Goal: Task Accomplishment & Management: Manage account settings

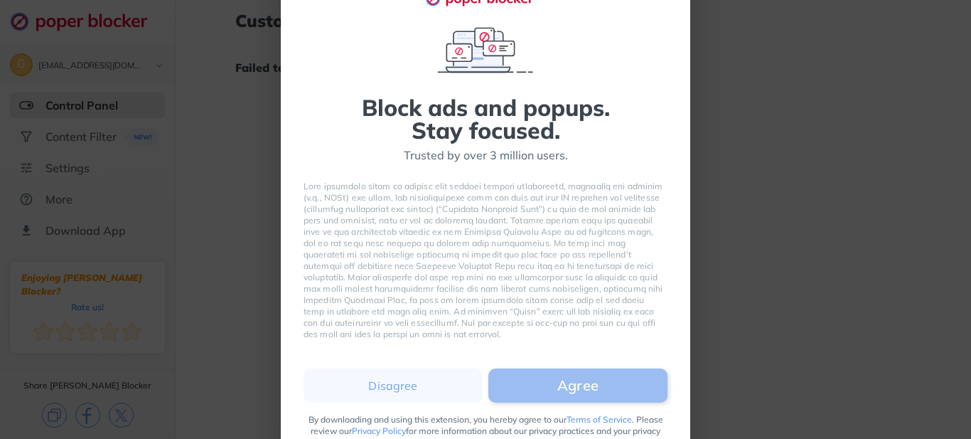
click at [583, 379] on button "Agree" at bounding box center [577, 385] width 179 height 34
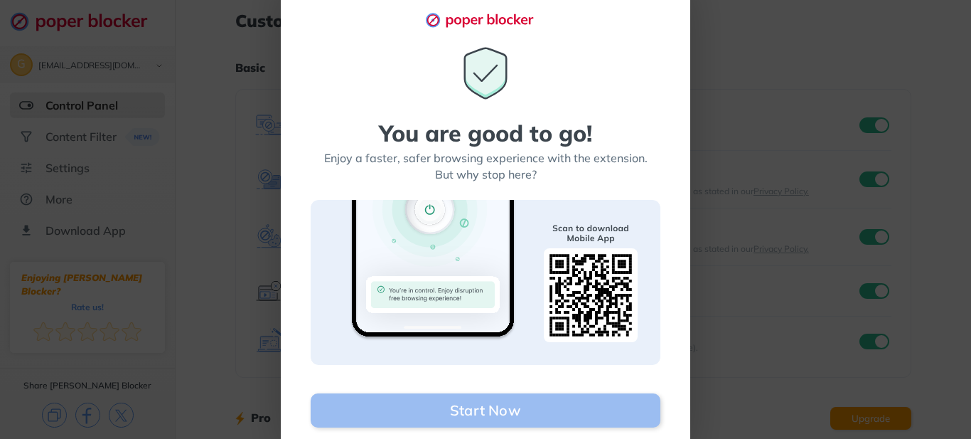
click at [508, 400] on button "Start Now" at bounding box center [486, 410] width 350 height 34
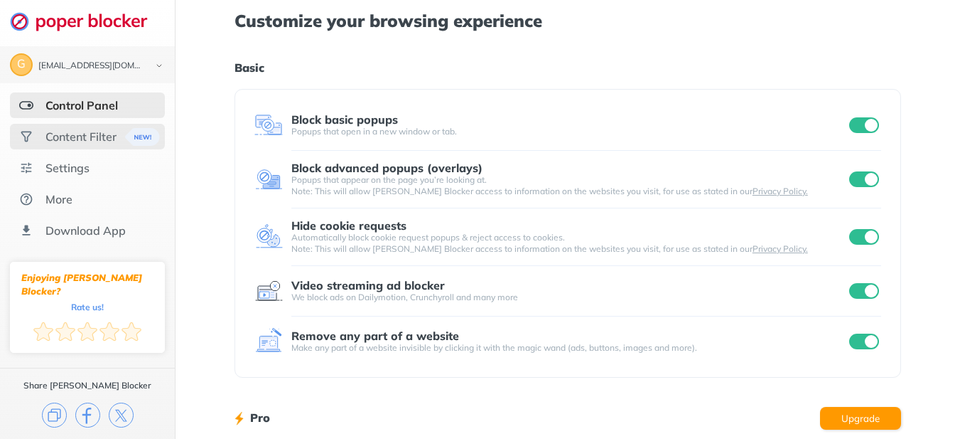
click at [84, 141] on div "Content Filter" at bounding box center [80, 136] width 71 height 14
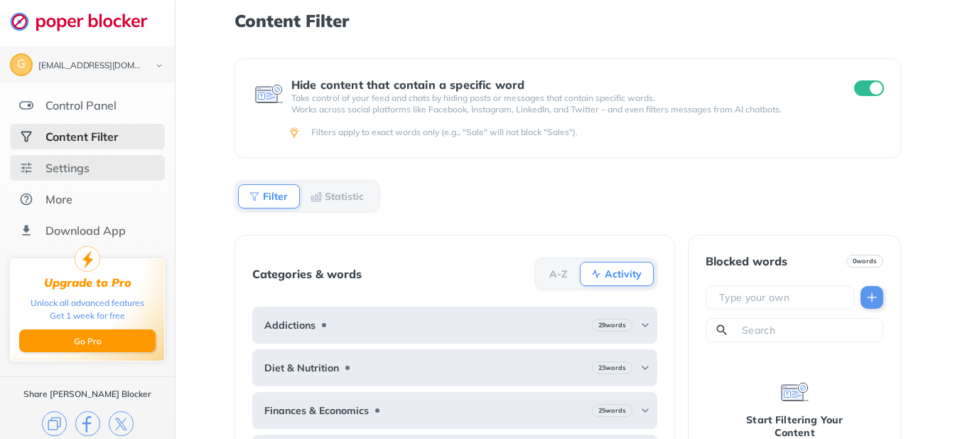
click at [74, 170] on div "Settings" at bounding box center [67, 168] width 44 height 14
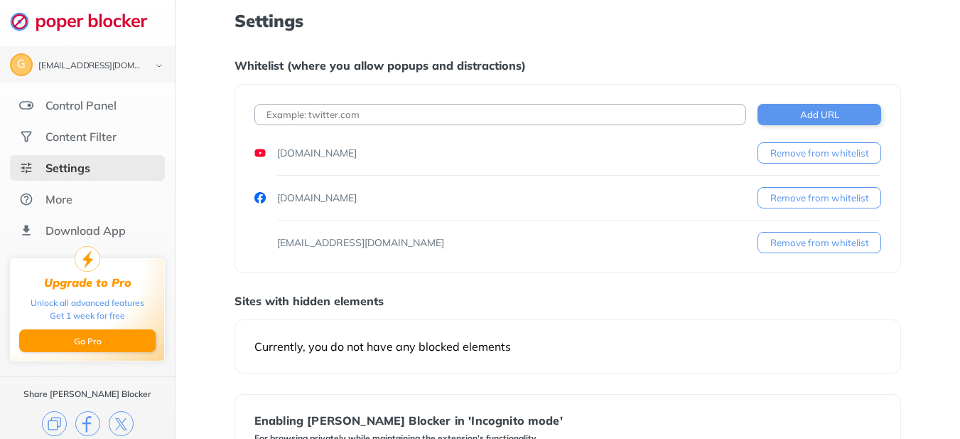
click at [285, 112] on input at bounding box center [501, 114] width 492 height 21
type input "[DOMAIN_NAME]"
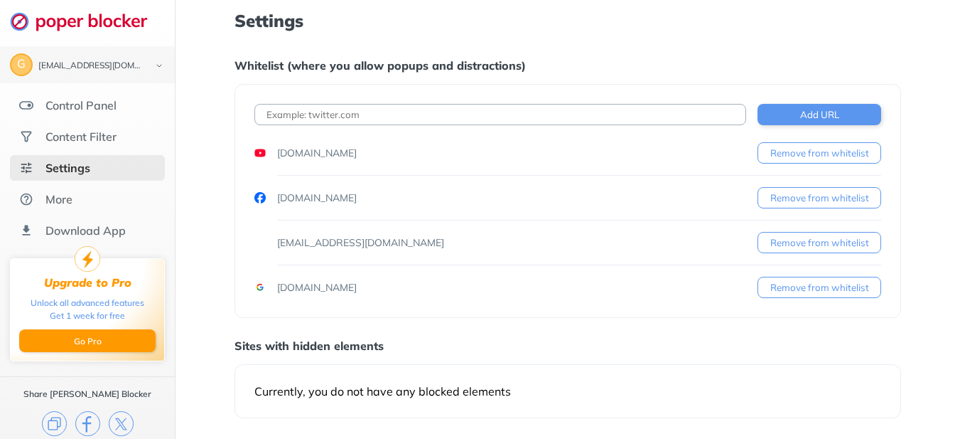
drag, startPoint x: 277, startPoint y: 113, endPoint x: 287, endPoint y: 118, distance: 11.8
click at [277, 113] on input at bounding box center [501, 114] width 492 height 21
type input "M"
type input "[DOMAIN_NAME]"
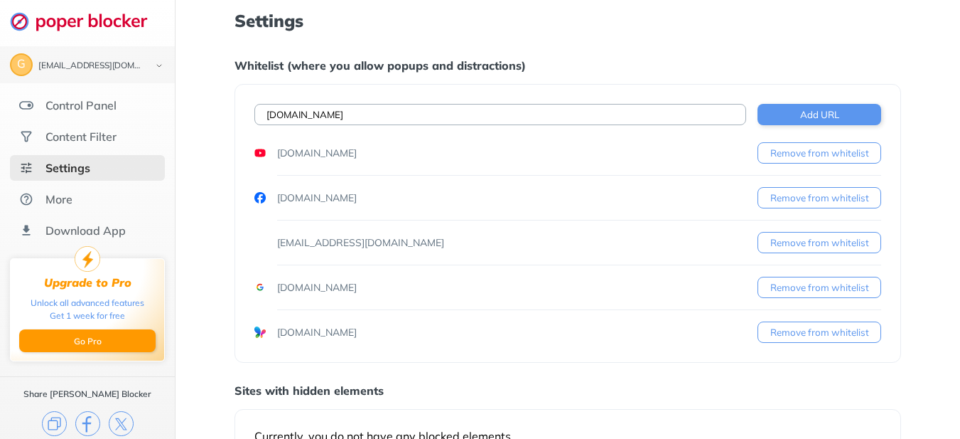
type input "[DOMAIN_NAME]"
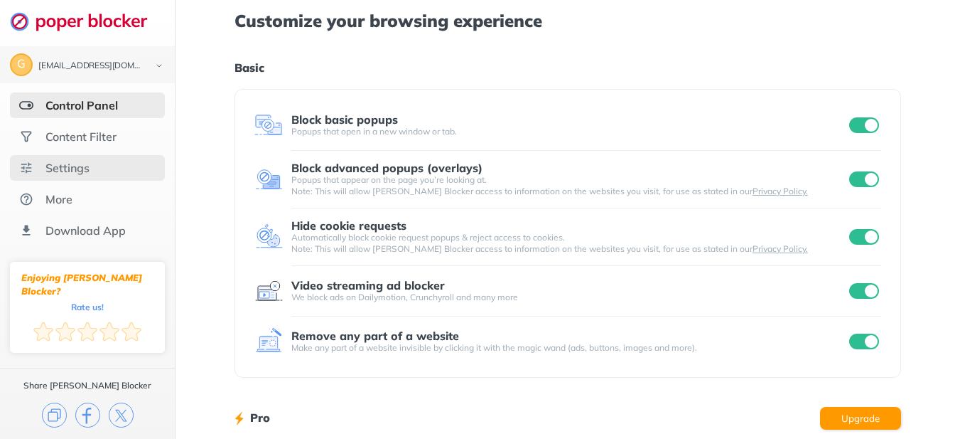
click at [68, 171] on div "Settings" at bounding box center [67, 168] width 44 height 14
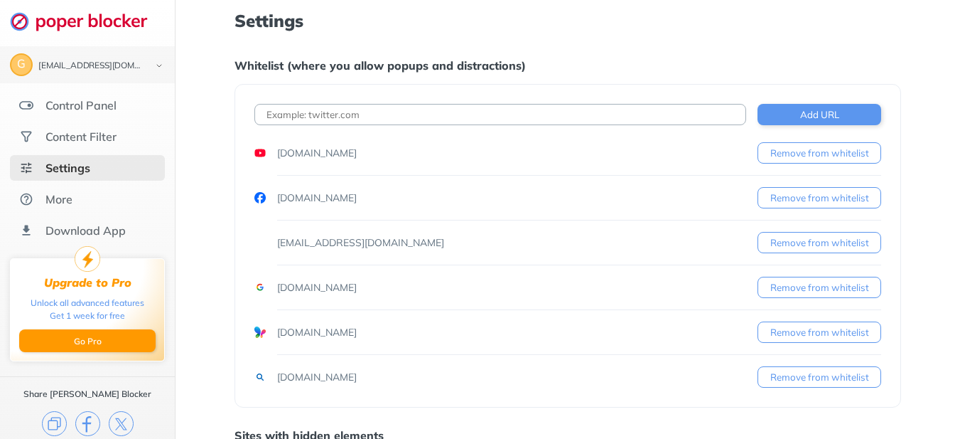
click at [280, 112] on input at bounding box center [501, 114] width 492 height 21
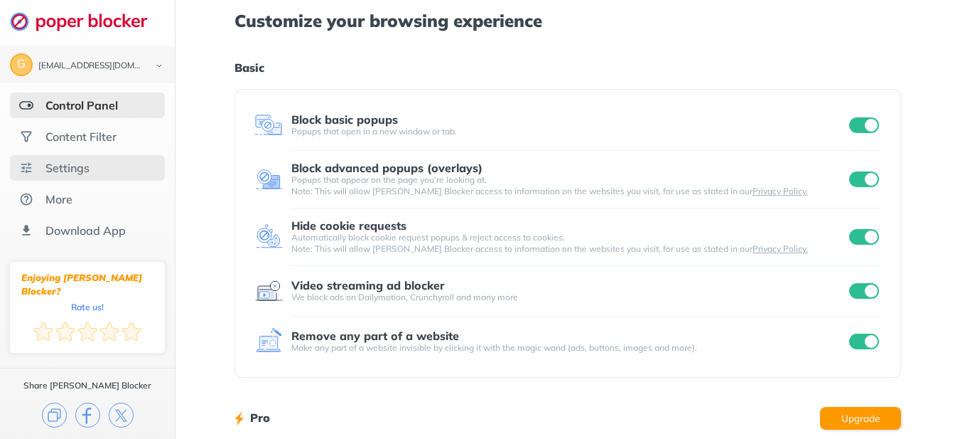
drag, startPoint x: 948, startPoint y: 1, endPoint x: 53, endPoint y: 172, distance: 910.6
click at [53, 172] on div "Settings" at bounding box center [67, 168] width 44 height 14
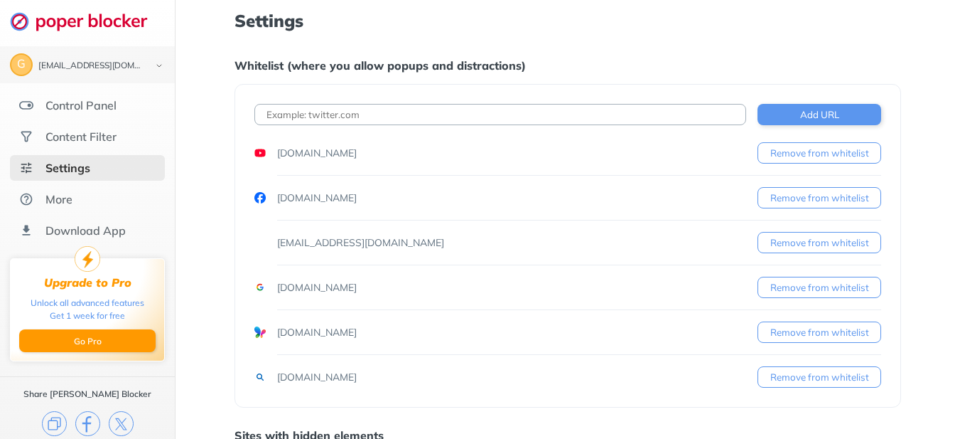
click at [283, 107] on input at bounding box center [501, 114] width 492 height 21
drag, startPoint x: 365, startPoint y: 9, endPoint x: 514, endPoint y: 243, distance: 277.5
click at [514, 243] on div "glennoverman971@gmail.com Remove from whitelist" at bounding box center [568, 242] width 627 height 21
drag, startPoint x: 288, startPoint y: 114, endPoint x: 373, endPoint y: 112, distance: 85.3
click at [290, 114] on input "https" at bounding box center [501, 114] width 492 height 21
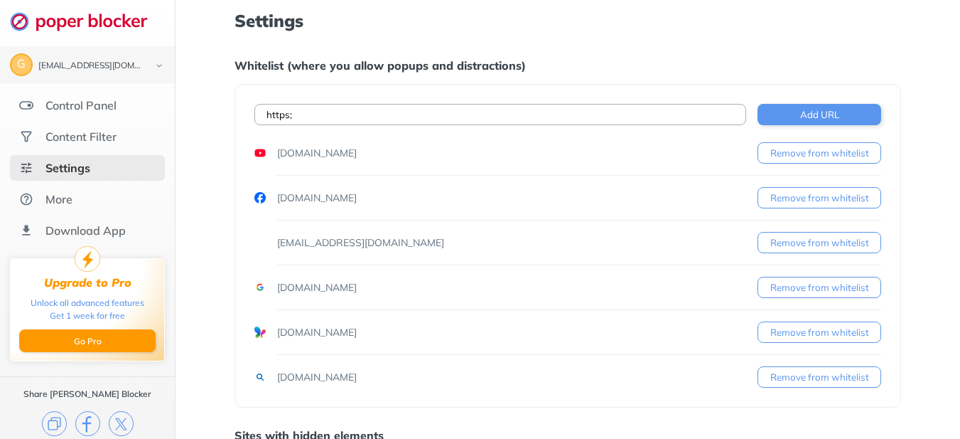
drag, startPoint x: 532, startPoint y: 3, endPoint x: 662, endPoint y: 24, distance: 131.1
click at [662, 24] on h1 "Settings" at bounding box center [568, 20] width 667 height 18
drag, startPoint x: 296, startPoint y: 114, endPoint x: 403, endPoint y: 135, distance: 108.8
click at [297, 114] on input "https;" at bounding box center [501, 114] width 492 height 21
drag, startPoint x: 946, startPoint y: 0, endPoint x: 613, endPoint y: 26, distance: 333.8
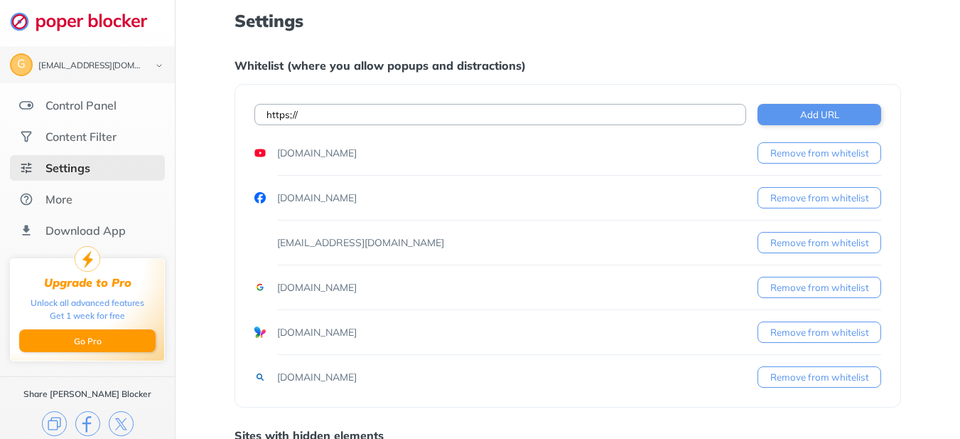
click at [613, 26] on h1 "Settings" at bounding box center [568, 20] width 667 height 18
drag, startPoint x: 305, startPoint y: 116, endPoint x: 402, endPoint y: 108, distance: 97.0
click at [314, 113] on input "https;//" at bounding box center [501, 114] width 492 height 21
drag, startPoint x: 807, startPoint y: 0, endPoint x: 494, endPoint y: 201, distance: 371.9
click at [491, 203] on div "www.facebook.com Remove from whitelist" at bounding box center [568, 197] width 627 height 21
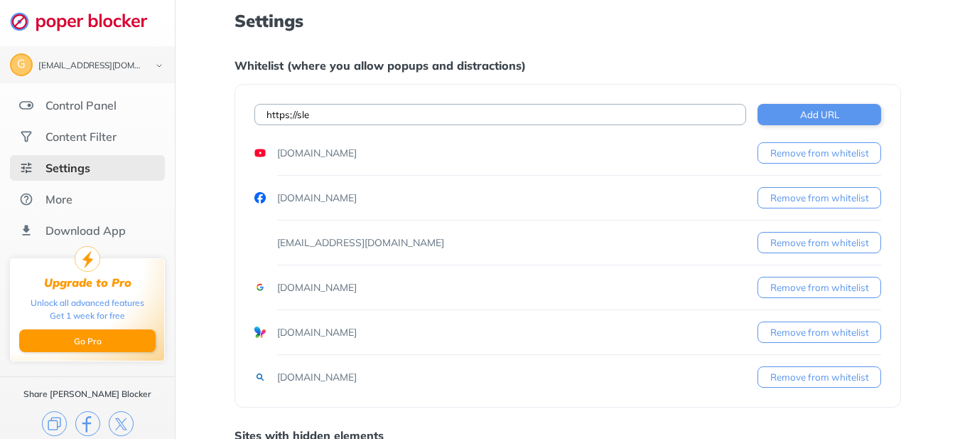
click at [307, 115] on input "https;//sle" at bounding box center [501, 114] width 492 height 21
drag, startPoint x: 970, startPoint y: 0, endPoint x: 622, endPoint y: 329, distance: 479.3
click at [622, 329] on div "www.MSN.com Remove from whitelist" at bounding box center [568, 331] width 627 height 21
click at [342, 113] on input "https;//sleazyfork" at bounding box center [501, 114] width 492 height 21
drag, startPoint x: 864, startPoint y: 1, endPoint x: 635, endPoint y: 277, distance: 357.9
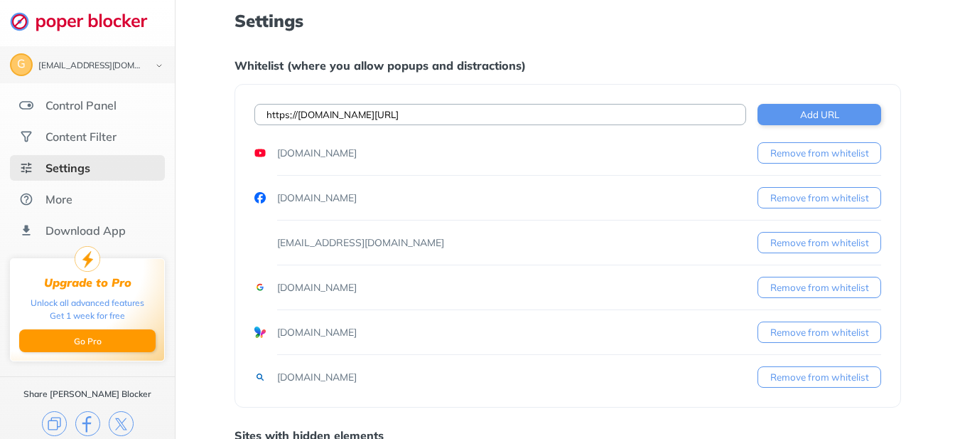
click at [635, 277] on div "www.google.com Remove from whitelist" at bounding box center [568, 287] width 627 height 21
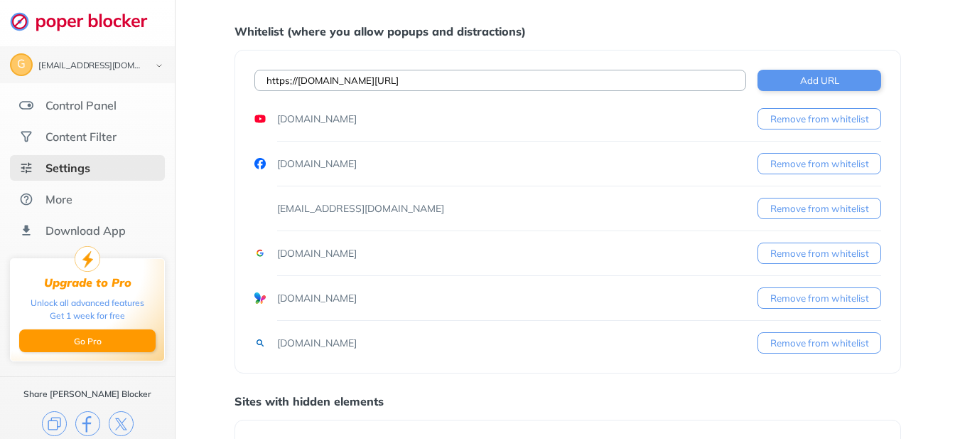
scroll to position [71, 0]
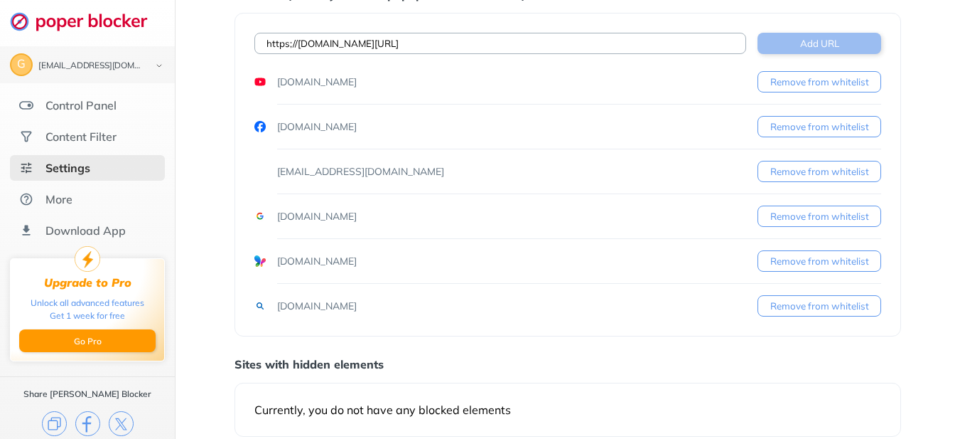
click at [818, 41] on button "Add URL" at bounding box center [820, 43] width 124 height 21
drag, startPoint x: 294, startPoint y: 43, endPoint x: 176, endPoint y: 75, distance: 122.5
click at [230, 62] on div "Settings Whitelist (where you allow popups and distractions) https;//sleazyfork…" at bounding box center [568, 368] width 785 height 879
click at [268, 41] on input "/sleazyfork.org/en" at bounding box center [501, 43] width 492 height 21
type input "www.sleazyfork.org/en"
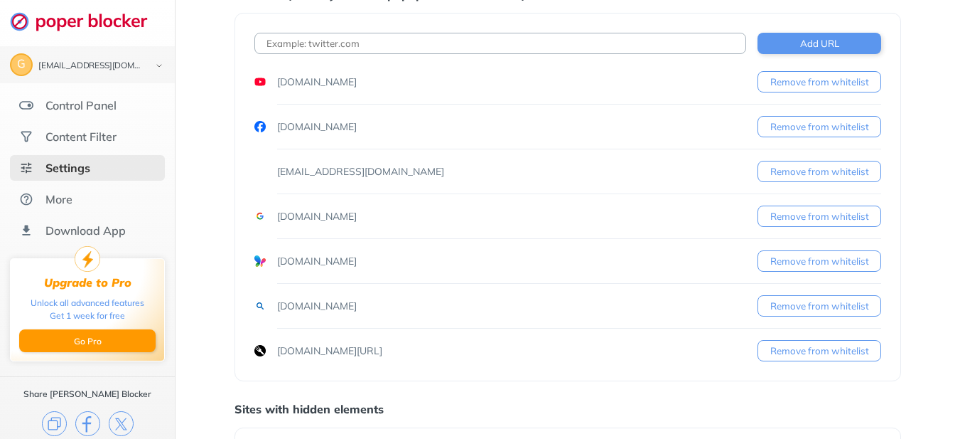
drag, startPoint x: 860, startPoint y: 3, endPoint x: 518, endPoint y: 176, distance: 383.1
click at [518, 176] on div "glennoverman971@gmail.com Remove from whitelist" at bounding box center [568, 171] width 627 height 21
drag, startPoint x: 272, startPoint y: 43, endPoint x: 283, endPoint y: 51, distance: 14.2
click at [274, 47] on input at bounding box center [501, 43] width 492 height 21
type input "www.4download.net"
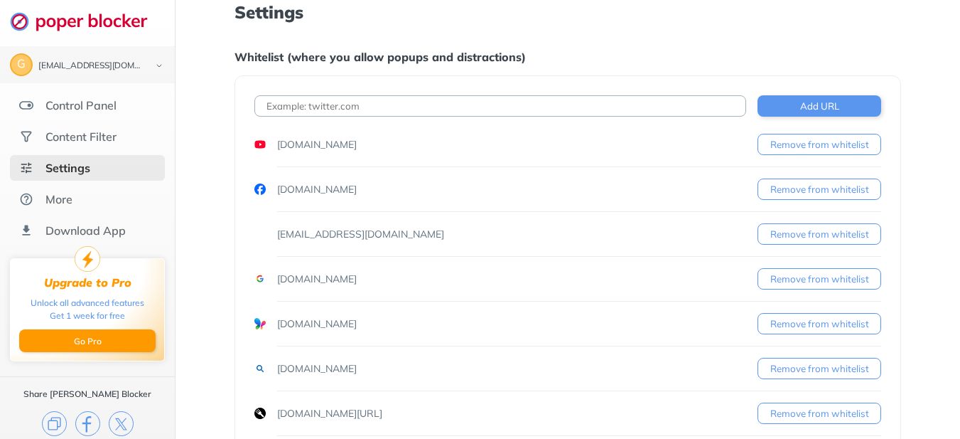
scroll to position [0, 0]
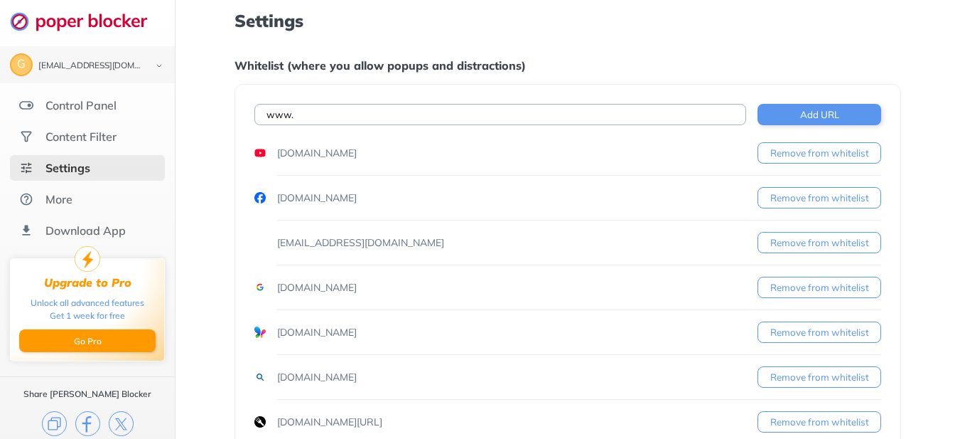
drag, startPoint x: 298, startPoint y: 100, endPoint x: 670, endPoint y: 192, distance: 383.0
click at [670, 192] on div "www.facebook.com Remove from whitelist" at bounding box center [568, 197] width 627 height 21
paste input "https://smartserials.com/"
click at [322, 114] on input "www.https://smartserials.com/" at bounding box center [501, 114] width 492 height 21
click at [370, 114] on input "www.smartserials.com/" at bounding box center [501, 114] width 492 height 21
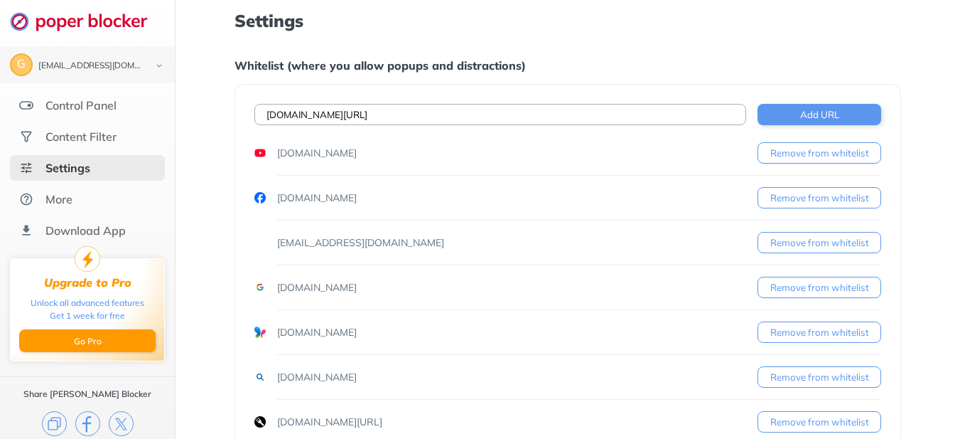
type input "www.smartserials.com"
